Goal: Information Seeking & Learning: Learn about a topic

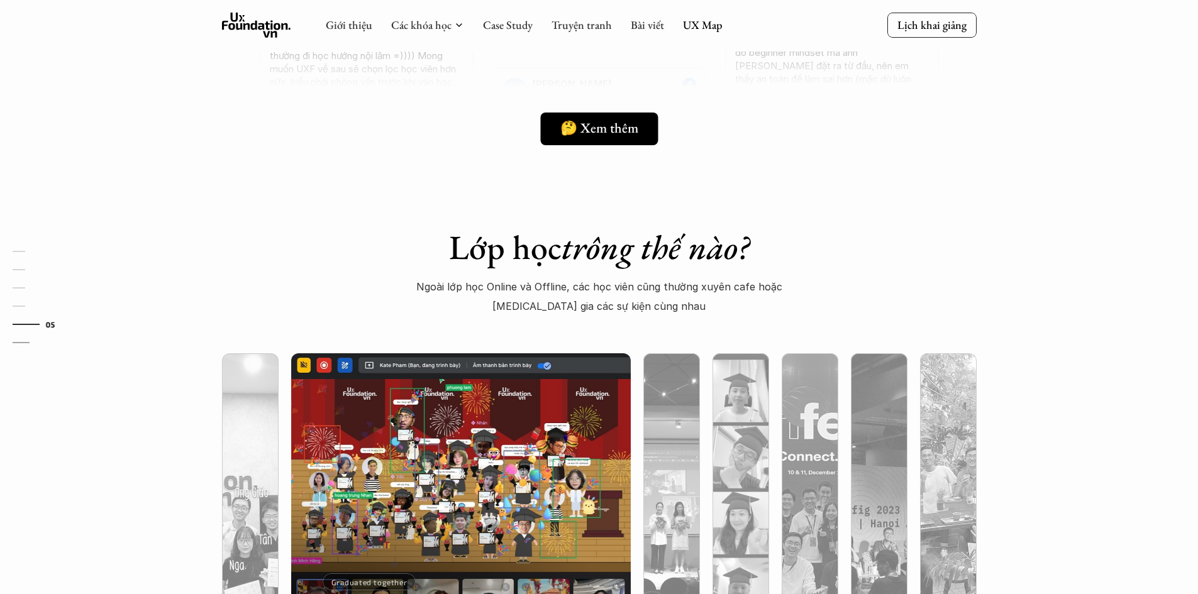
scroll to position [2966, 0]
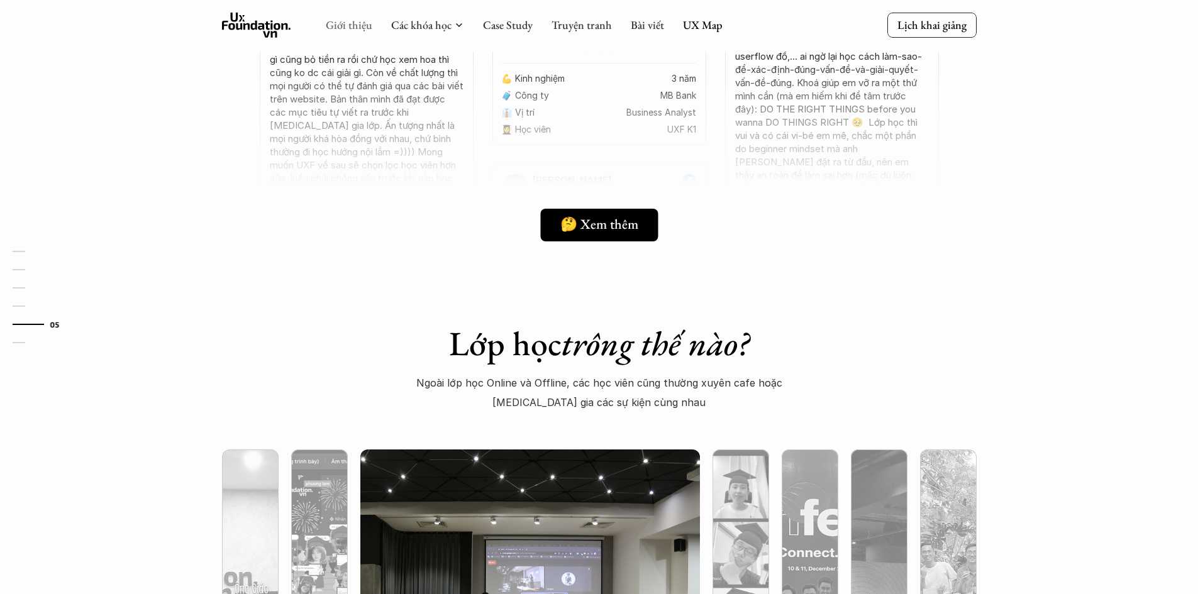
click at [361, 28] on link "Giới thiệu" at bounding box center [349, 25] width 47 height 14
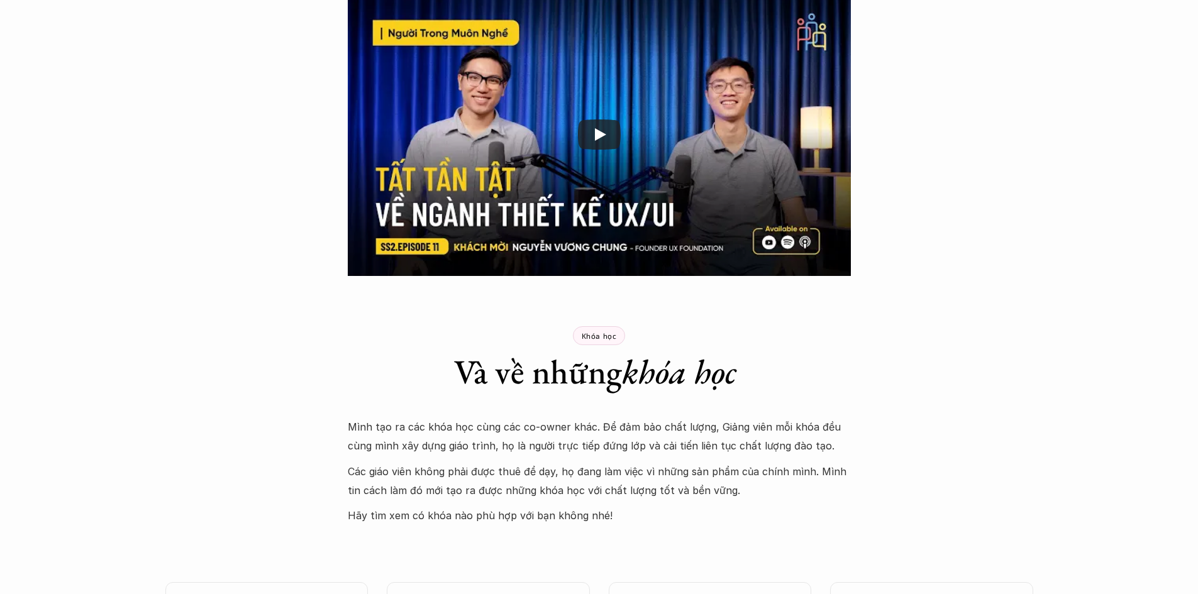
scroll to position [2831, 0]
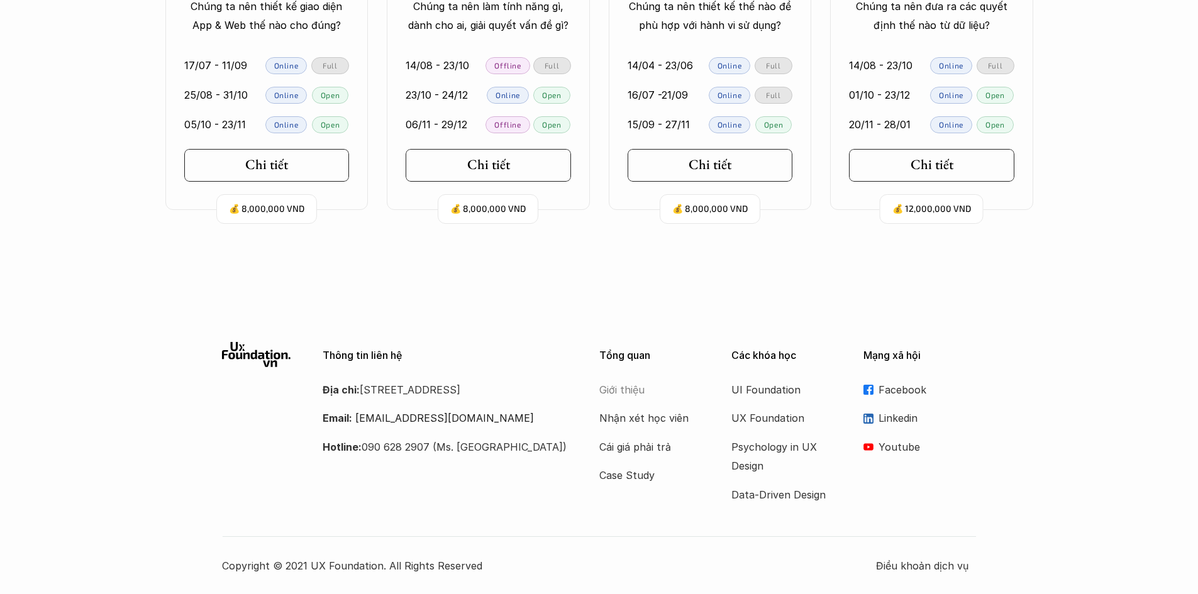
click at [622, 391] on p "Giới thiệu" at bounding box center [649, 389] width 101 height 19
click at [625, 395] on p "Giới thiệu" at bounding box center [649, 389] width 101 height 19
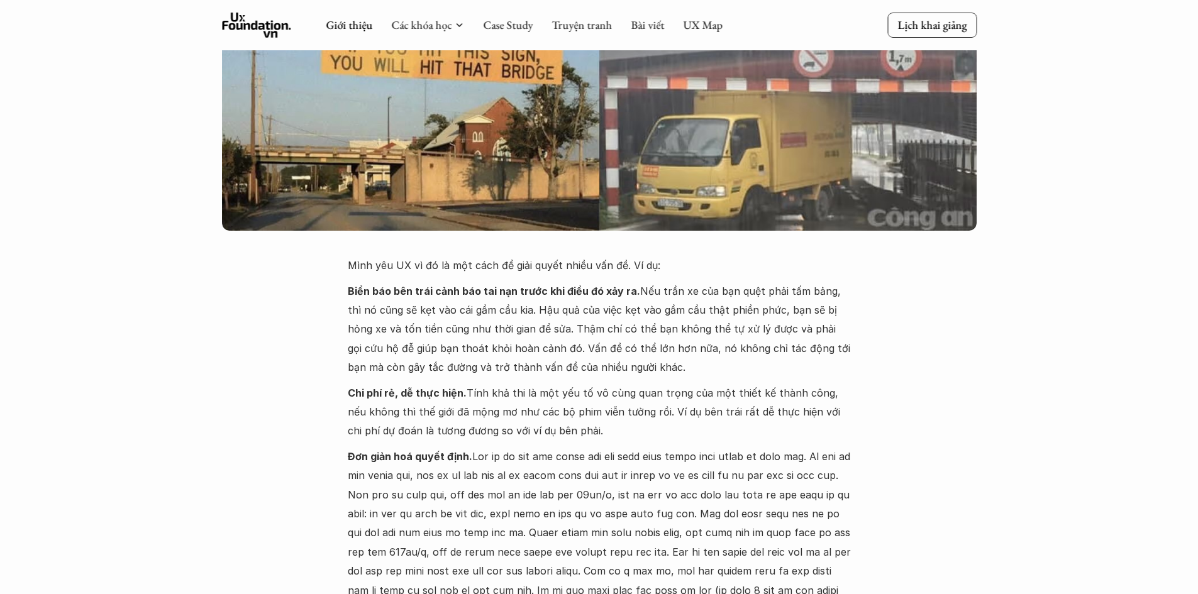
scroll to position [0, 0]
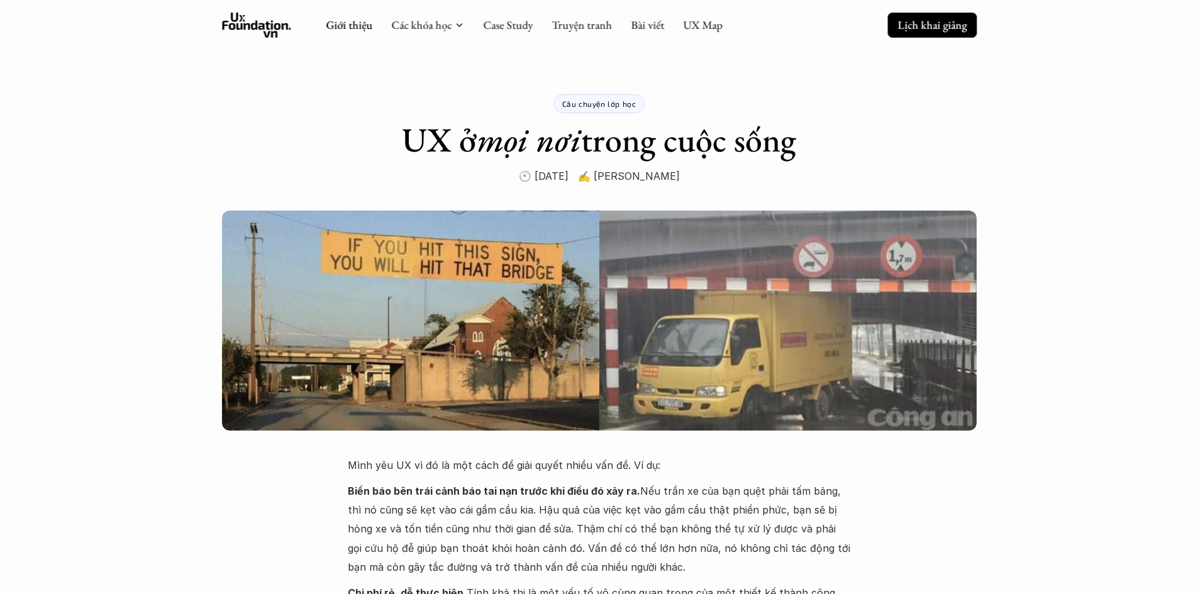
click at [946, 32] on p "Lịch khai giảng" at bounding box center [931, 25] width 69 height 14
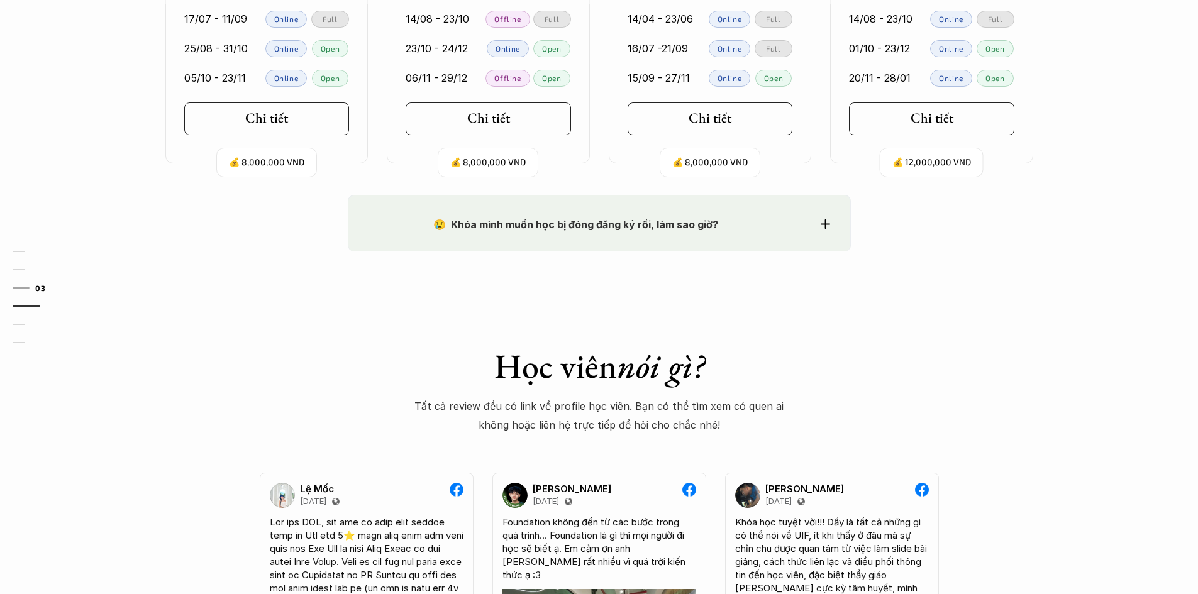
scroll to position [1122, 0]
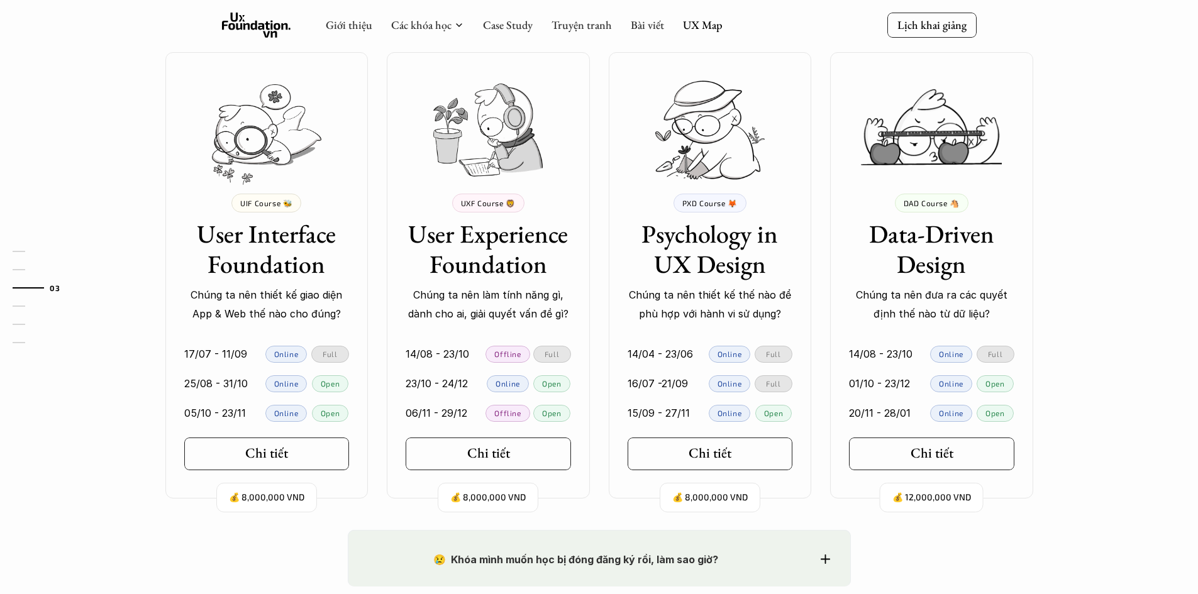
click at [553, 387] on p "Open" at bounding box center [551, 383] width 19 height 9
click at [555, 343] on link "14/08 - 23/10 Offline Full" at bounding box center [488, 355] width 203 height 30
click at [447, 358] on p "14/08 - 23/10" at bounding box center [438, 354] width 64 height 19
drag, startPoint x: 399, startPoint y: 358, endPoint x: 473, endPoint y: 357, distance: 74.8
click at [473, 357] on link "14/08 - 23/10 Offline Full" at bounding box center [488, 355] width 203 height 30
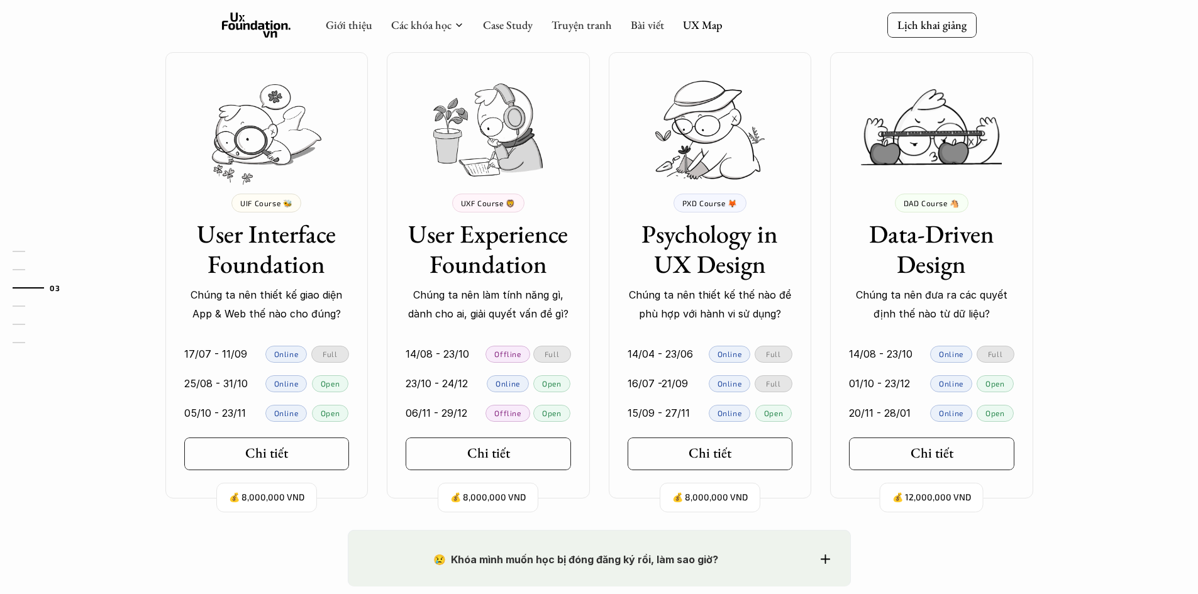
click at [427, 295] on p "Chúng ta nên làm tính năng gì, dành cho ai, giải quyết vấn đề gì?" at bounding box center [488, 304] width 165 height 38
click at [442, 249] on h3 "User Experience Foundation" at bounding box center [488, 249] width 165 height 60
drag, startPoint x: 638, startPoint y: 228, endPoint x: 705, endPoint y: 252, distance: 72.0
click at [705, 252] on h3 "Psychology in UX Design" at bounding box center [709, 249] width 165 height 60
click at [779, 257] on h3 "Psychology in UX Design" at bounding box center [709, 249] width 165 height 60
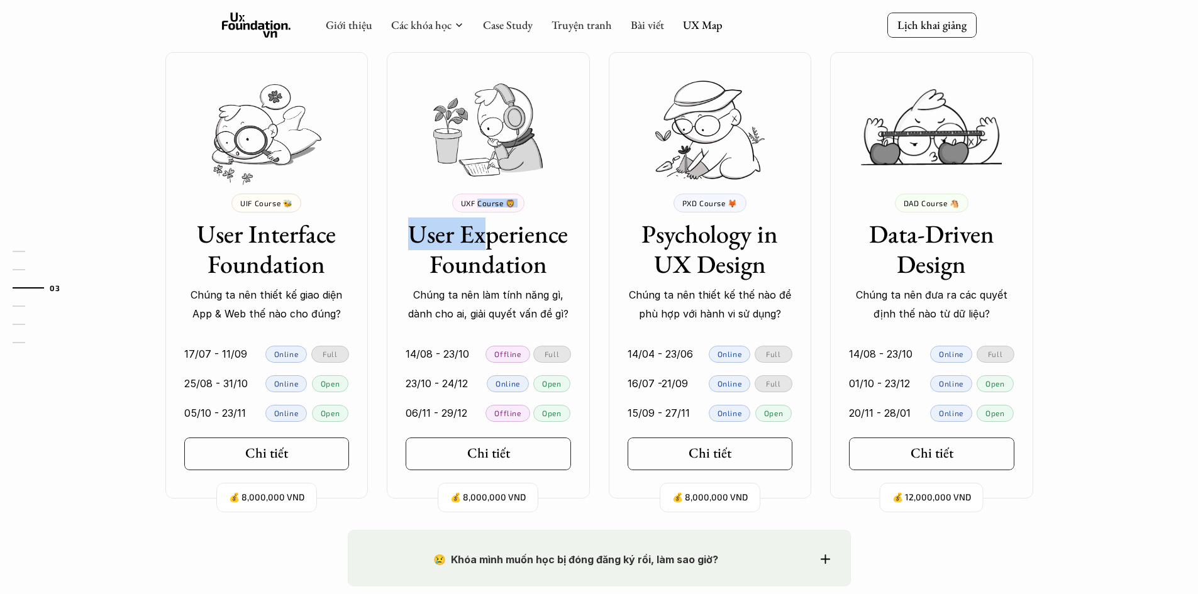
drag, startPoint x: 477, startPoint y: 204, endPoint x: 636, endPoint y: 226, distance: 161.2
click at [490, 226] on div "UXF Course 🦁 User Experience Foundation Chúng ta nên làm tính năng gì, dành cho…" at bounding box center [488, 259] width 203 height 130
click at [670, 219] on h3 "Psychology in UX Design" at bounding box center [709, 249] width 165 height 60
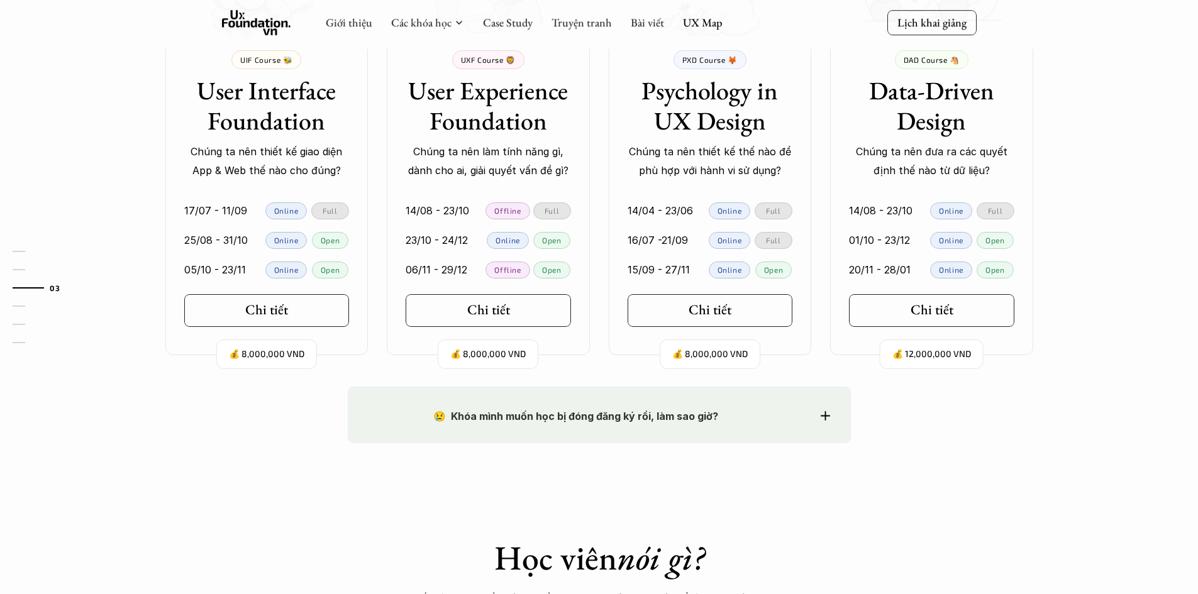
scroll to position [1289, 0]
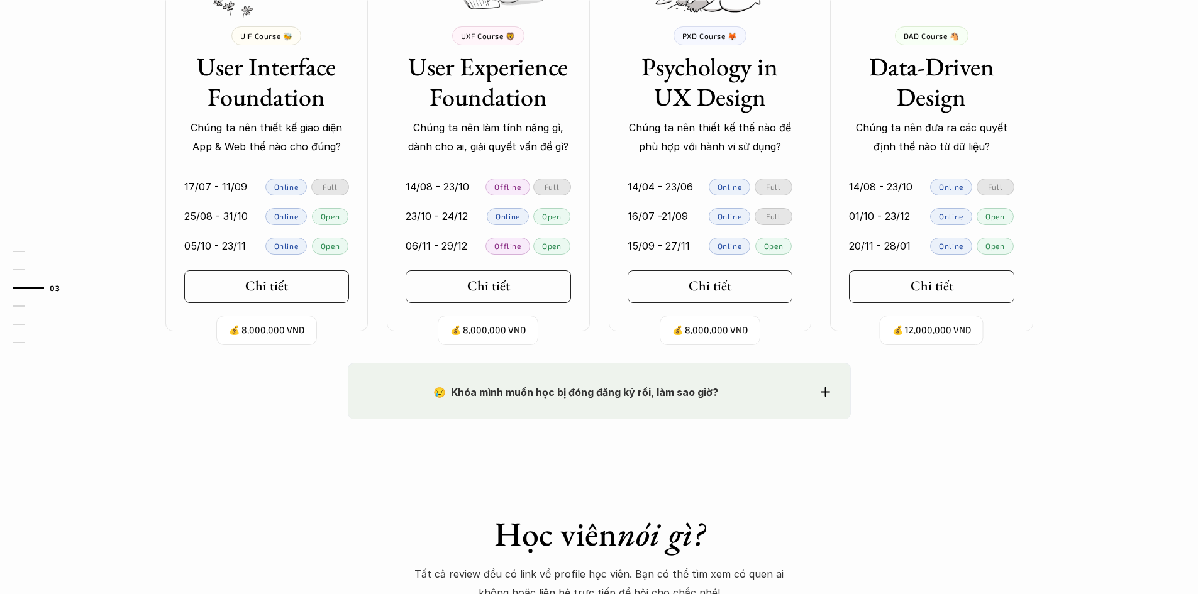
click at [826, 398] on div "😢 Khóa mình muốn học bị đóng đăng ký rồi, làm sao giờ?" at bounding box center [598, 392] width 461 height 19
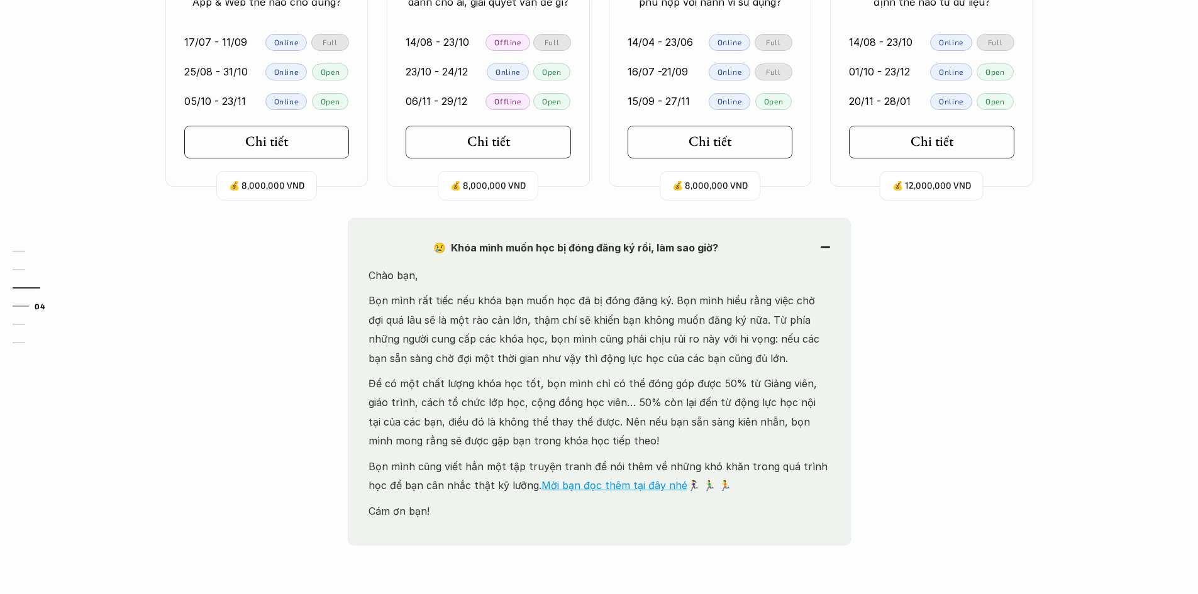
scroll to position [1457, 0]
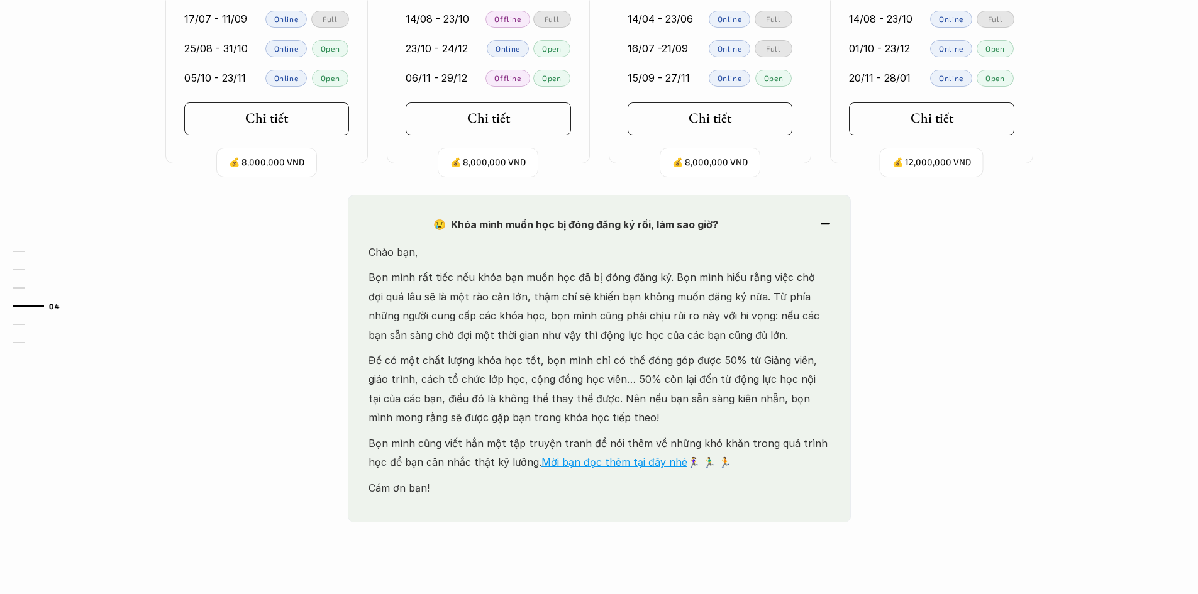
click at [834, 219] on div "😢 Khóa mình muốn học bị đóng đăng ký rồi, làm sao giờ? Chào bạn, Bọn mình rất t…" at bounding box center [599, 359] width 503 height 328
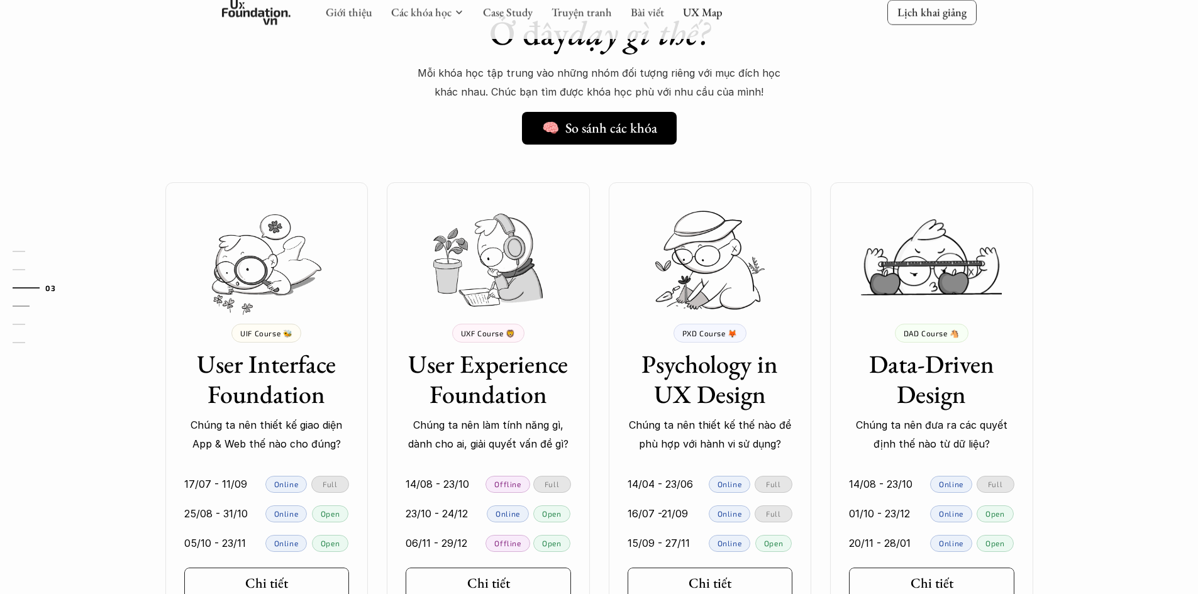
scroll to position [954, 0]
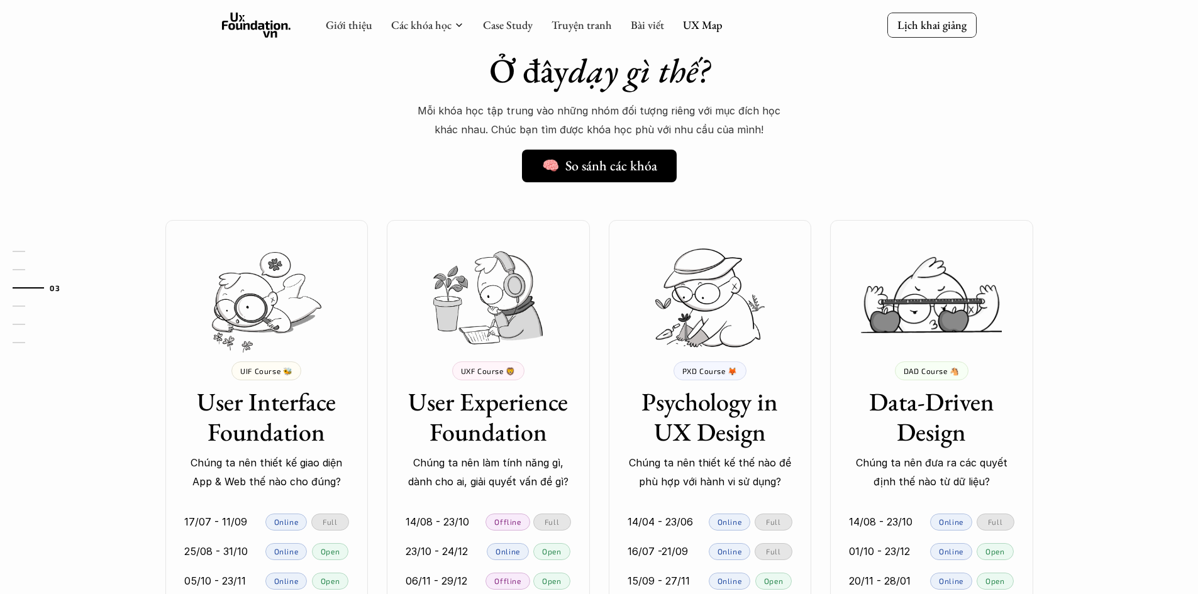
click at [269, 364] on div "UIF Course 🐝" at bounding box center [266, 371] width 70 height 19
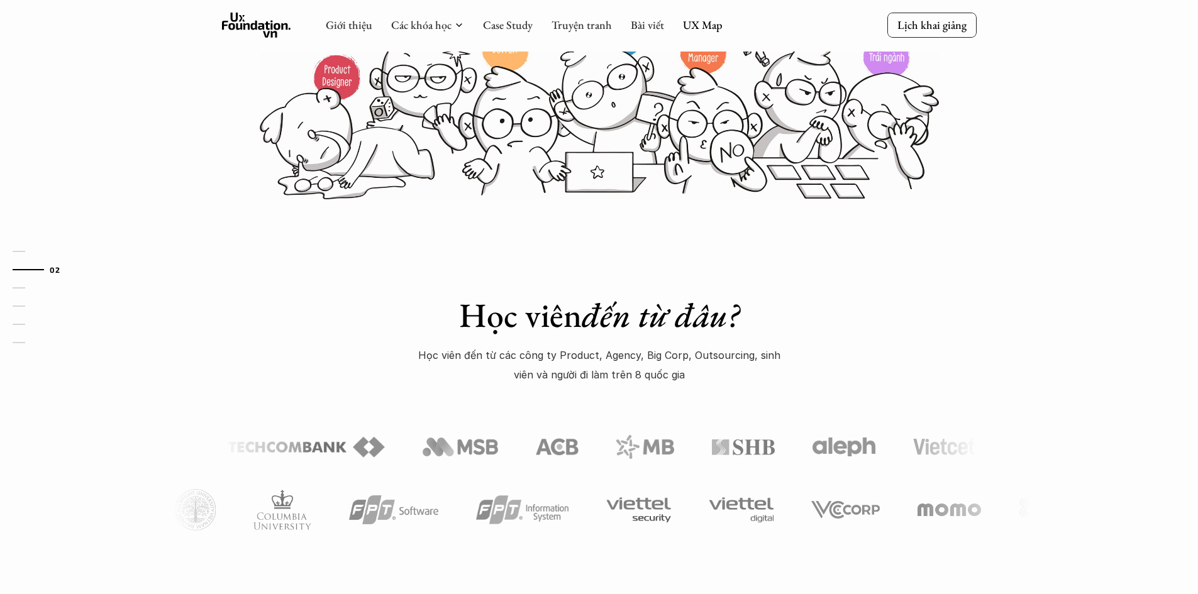
scroll to position [451, 0]
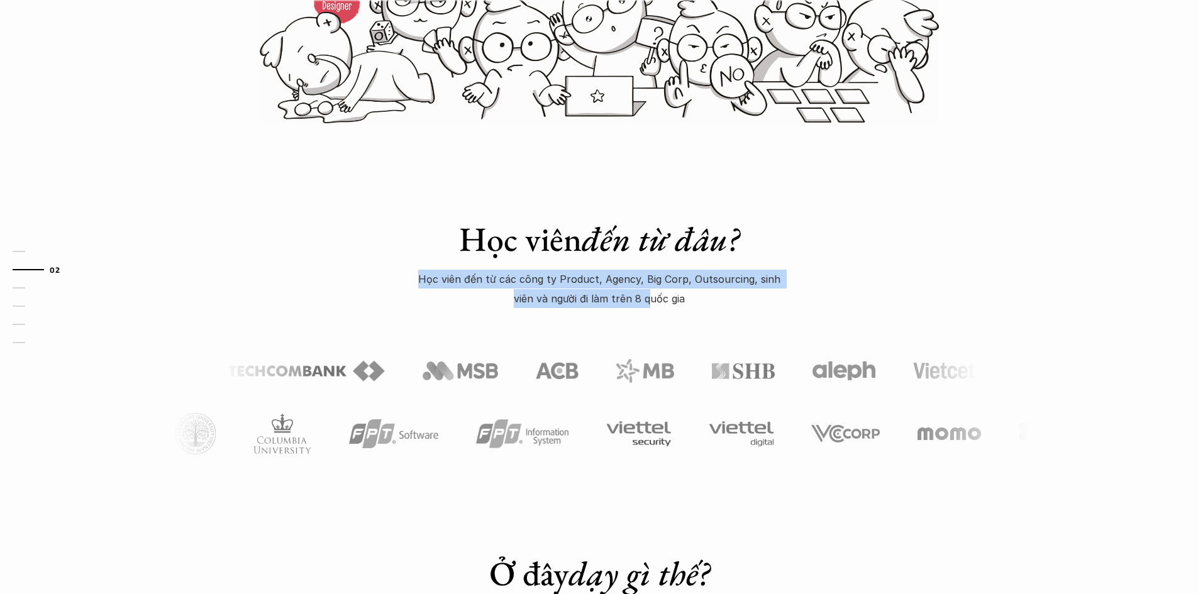
drag, startPoint x: 411, startPoint y: 281, endPoint x: 640, endPoint y: 289, distance: 229.0
click at [640, 289] on p "Học viên đến từ các công ty Product, Agency, Big Corp, Outsourcing, sinh viên v…" at bounding box center [599, 289] width 377 height 38
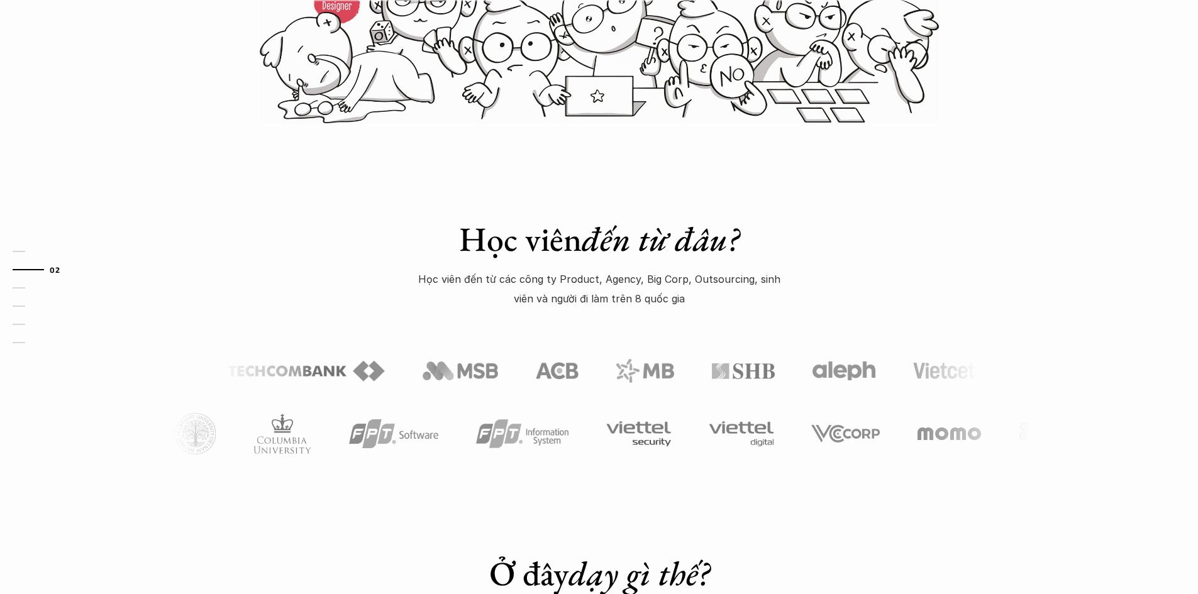
click at [657, 301] on p "Học viên đến từ các công ty Product, Agency, Big Corp, Outsourcing, sinh viên v…" at bounding box center [599, 289] width 377 height 38
click at [680, 304] on p "Học viên đến từ các công ty Product, Agency, Big Corp, Outsourcing, sinh viên v…" at bounding box center [599, 289] width 377 height 38
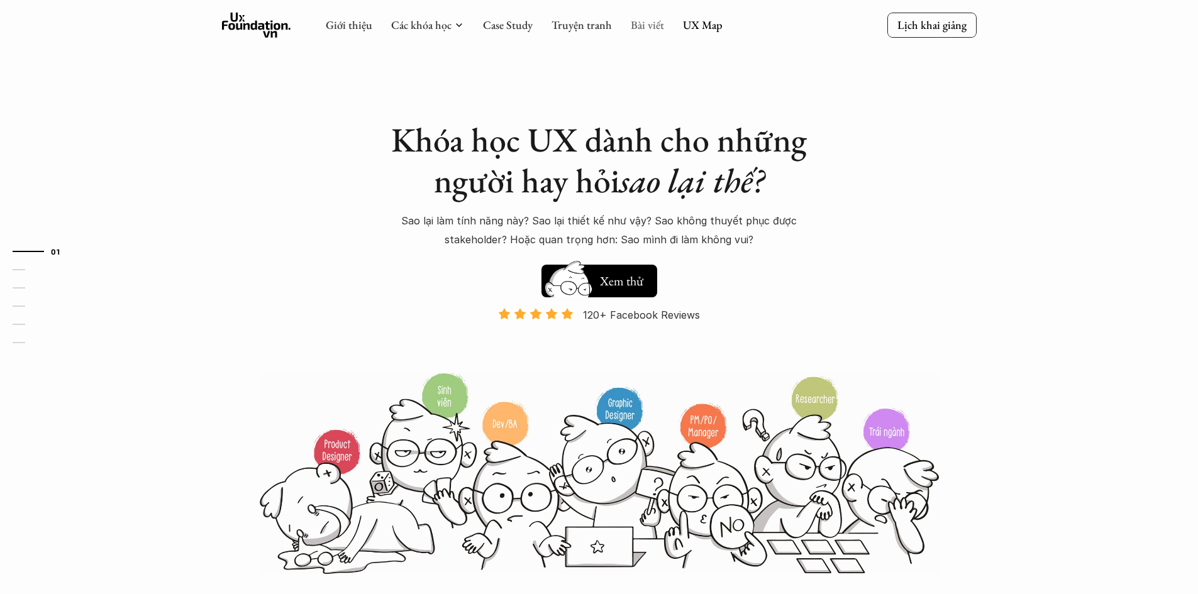
click at [644, 25] on link "Bài viết" at bounding box center [647, 25] width 33 height 14
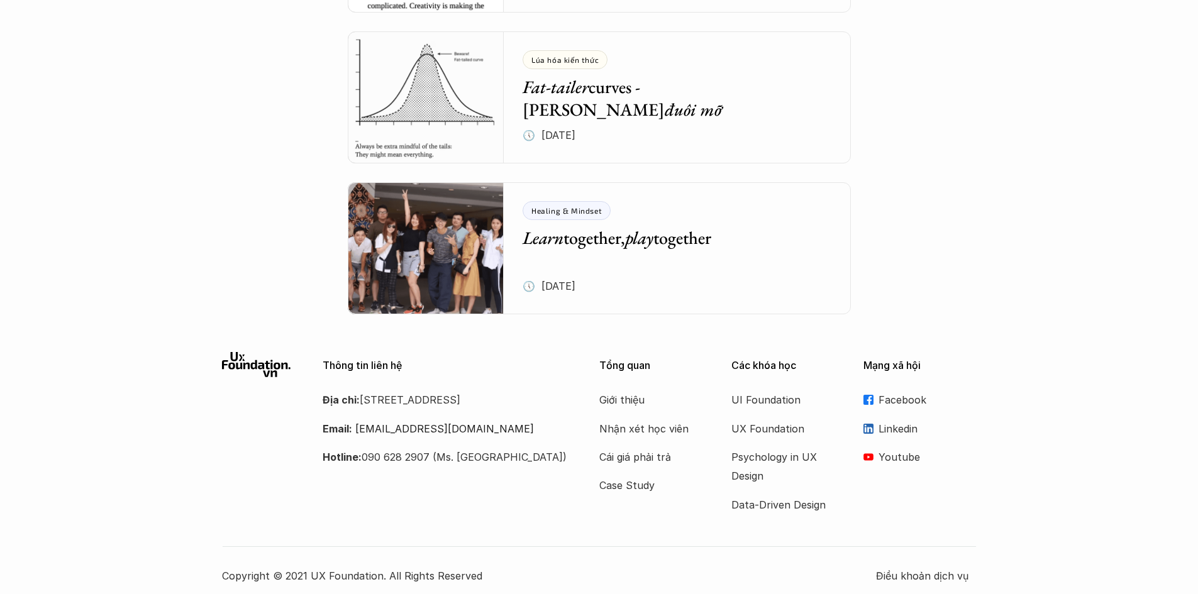
scroll to position [5395, 0]
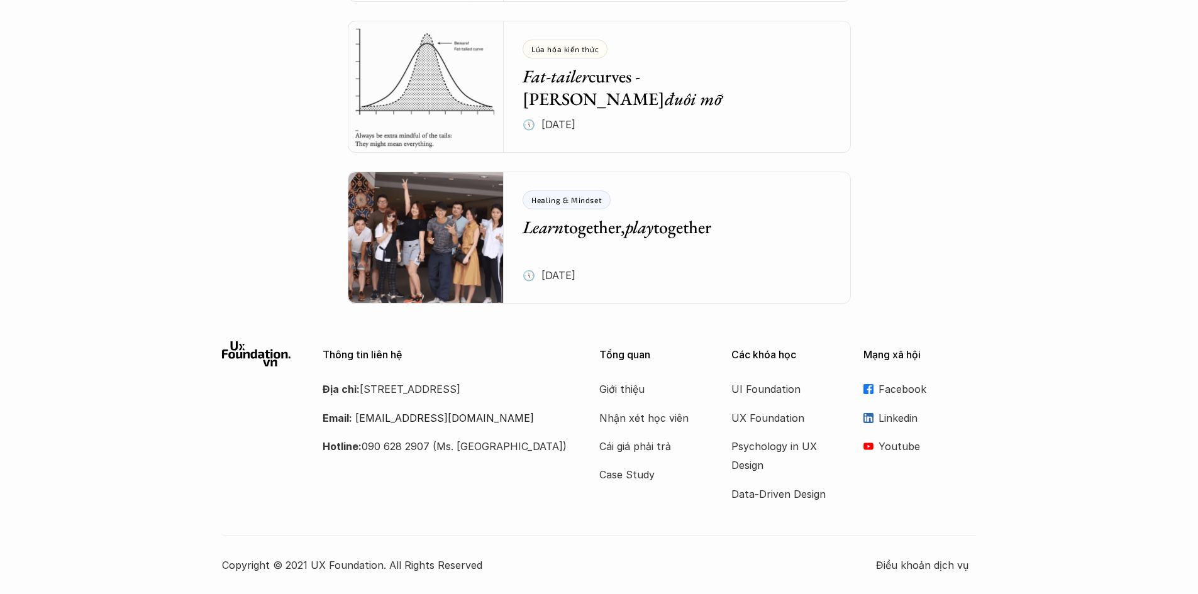
drag, startPoint x: 363, startPoint y: 387, endPoint x: 390, endPoint y: 401, distance: 31.2
click at [390, 399] on p "Địa chỉ: [STREET_ADDRESS]" at bounding box center [445, 389] width 245 height 19
click at [428, 399] on p "Địa chỉ: [STREET_ADDRESS]" at bounding box center [445, 389] width 245 height 19
click at [927, 563] on p "Điều khoản dịch vụ" at bounding box center [926, 565] width 101 height 19
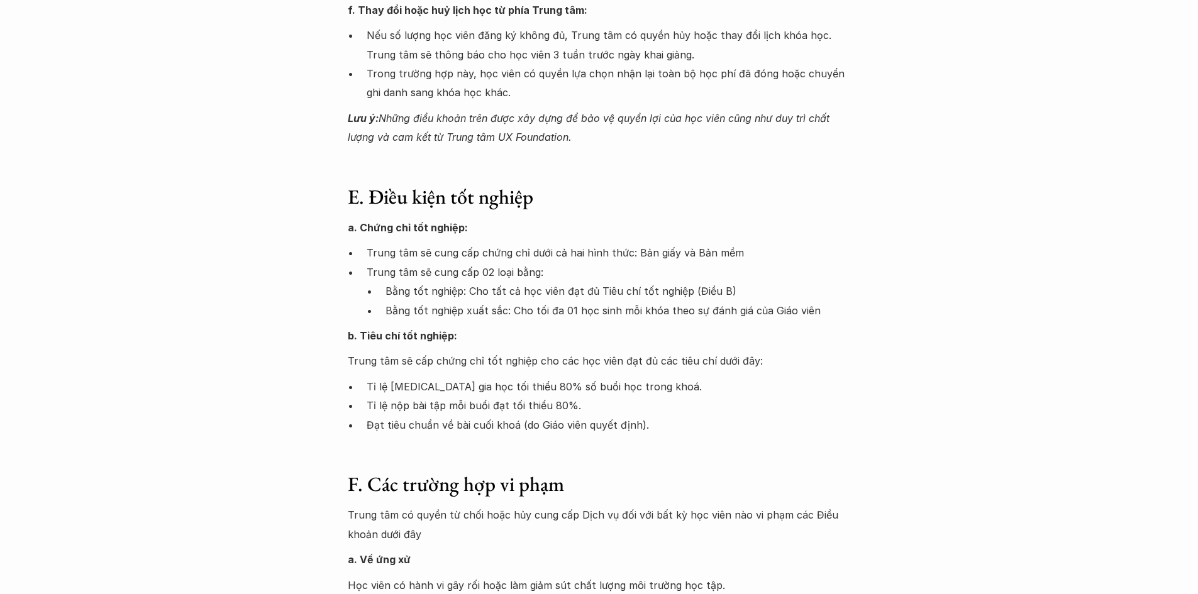
scroll to position [2154, 0]
